Goal: Task Accomplishment & Management: Use online tool/utility

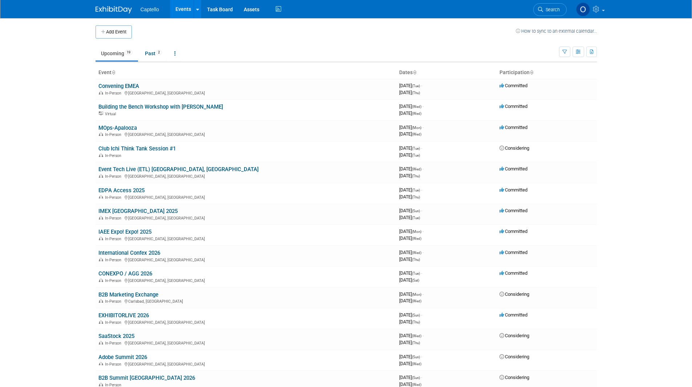
click at [116, 5] on link at bounding box center [118, 6] width 45 height 6
click at [212, 9] on link "Task Board" at bounding box center [220, 9] width 37 height 18
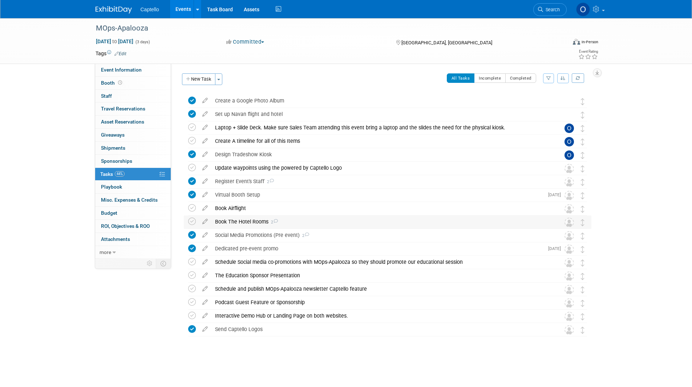
click at [250, 224] on div "Book The Hotel Rooms 2" at bounding box center [380, 221] width 339 height 12
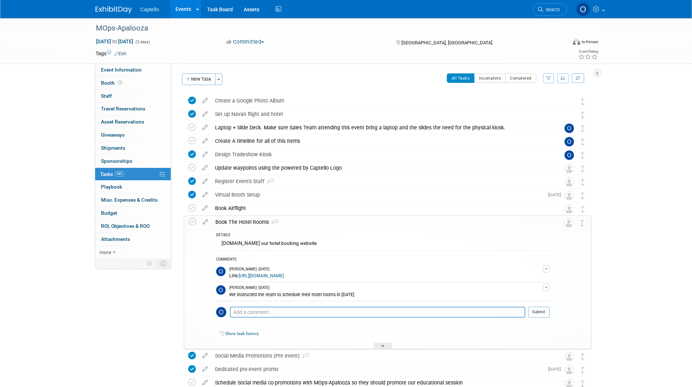
click at [247, 223] on div "Book The Hotel Rooms 2" at bounding box center [381, 222] width 338 height 12
